Goal: Task Accomplishment & Management: Complete application form

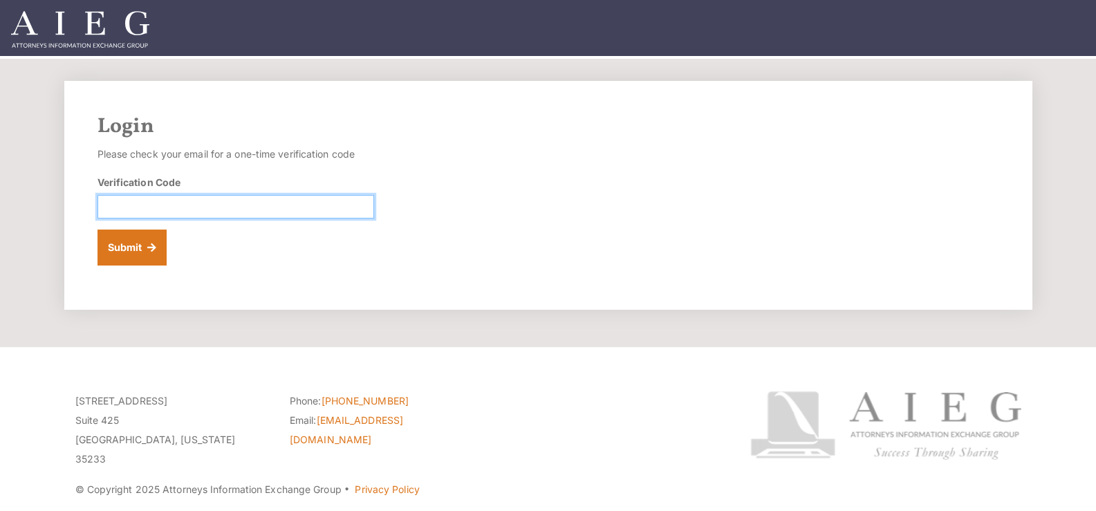
click at [188, 205] on input "Verification Code" at bounding box center [235, 207] width 277 height 24
click at [181, 209] on input "Verification Code" at bounding box center [235, 207] width 277 height 24
paste input "403231"
type input "403231"
click at [117, 252] on button "Submit" at bounding box center [132, 248] width 70 height 36
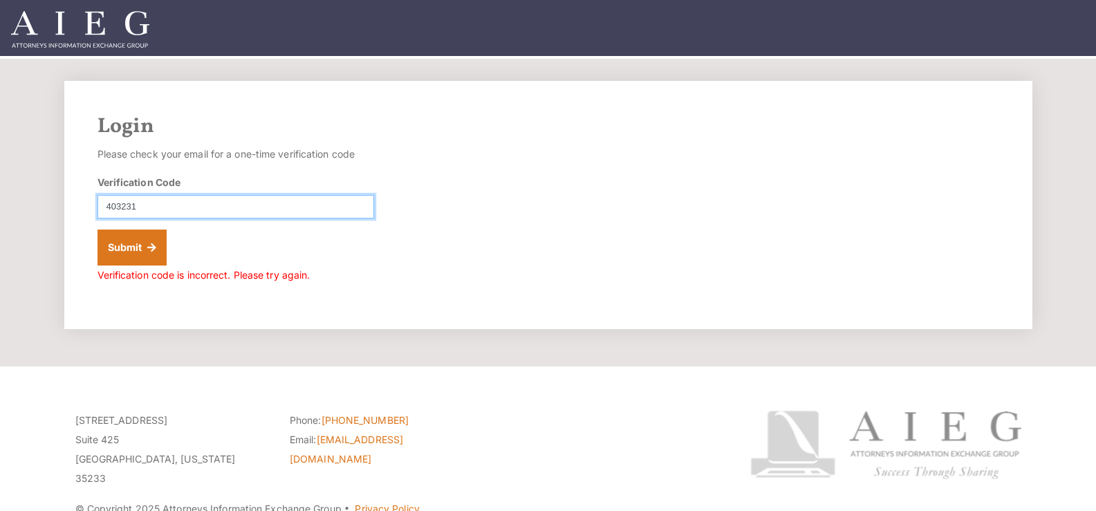
click at [107, 210] on input "403231" at bounding box center [235, 207] width 277 height 24
type input "403231"
drag, startPoint x: 155, startPoint y: 199, endPoint x: 77, endPoint y: 214, distance: 78.9
click at [77, 214] on div "Login Please check your email for a one-time verification code Verification Cod…" at bounding box center [548, 205] width 968 height 248
type input "403231"
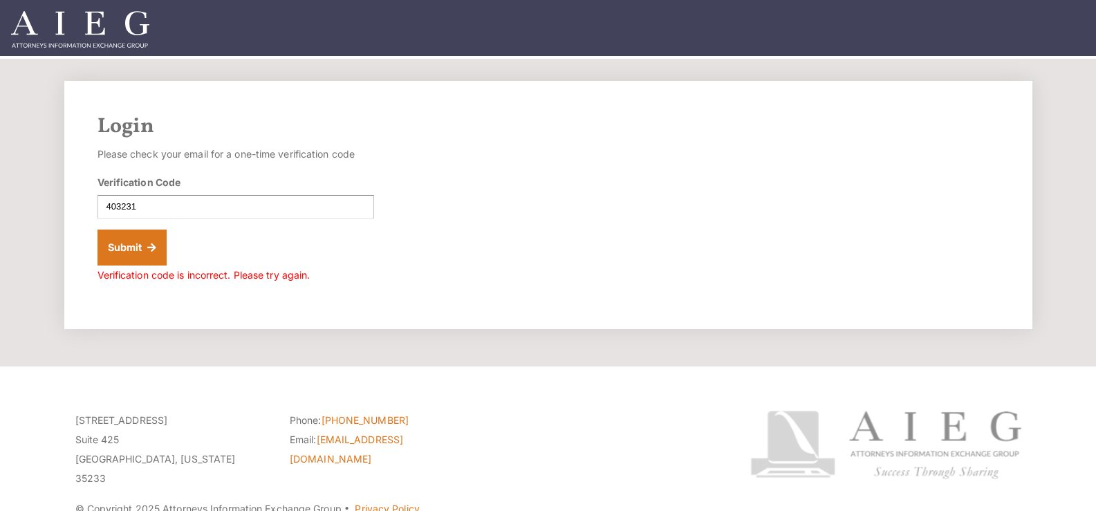
click at [148, 268] on p "Verification code is incorrect. Please try again." at bounding box center [235, 274] width 277 height 19
click at [146, 256] on button "Submit" at bounding box center [132, 248] width 70 height 36
